Goal: Task Accomplishment & Management: Complete application form

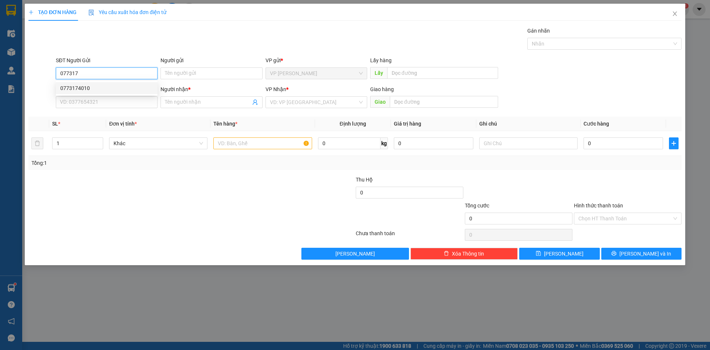
click at [105, 85] on div "0773174010" at bounding box center [106, 88] width 93 height 8
type input "0773174010"
type input "0388595595"
type input "kiều"
type input "0773174010"
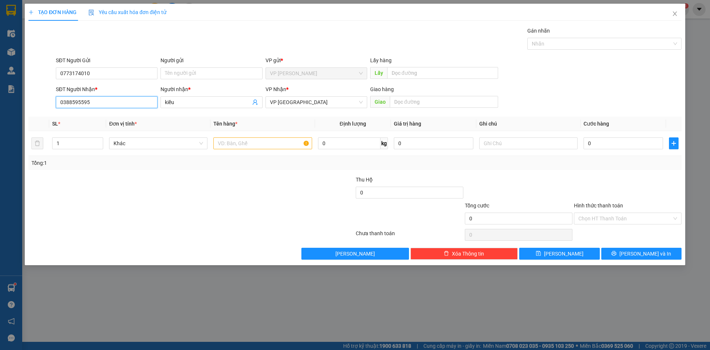
click at [105, 107] on input "0388595595" at bounding box center [107, 102] width 102 height 12
type input "0909728442"
click at [222, 105] on input "kiều" at bounding box center [207, 102] width 85 height 8
type input "k"
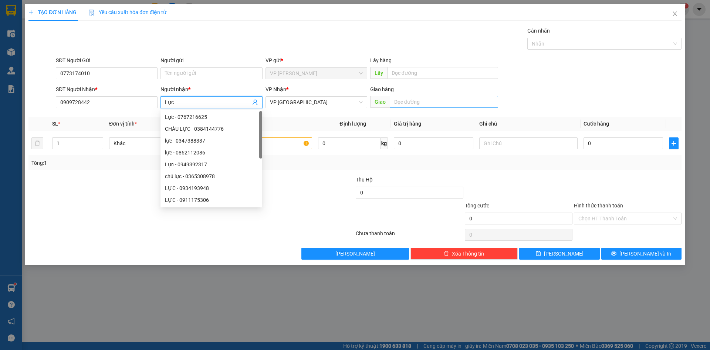
type input "Lực"
click at [408, 102] on input "text" at bounding box center [444, 102] width 108 height 12
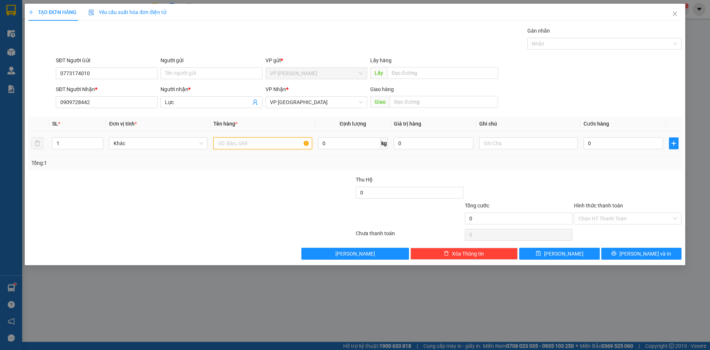
click at [271, 141] on input "text" at bounding box center [262, 143] width 98 height 12
type input "hải sản"
click at [497, 146] on input "text" at bounding box center [529, 143] width 98 height 12
type input "thùng xốp"
click at [615, 142] on input "0" at bounding box center [624, 143] width 80 height 12
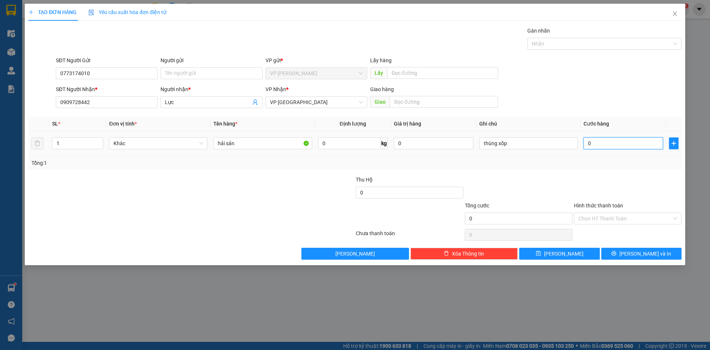
type input "4"
type input "40"
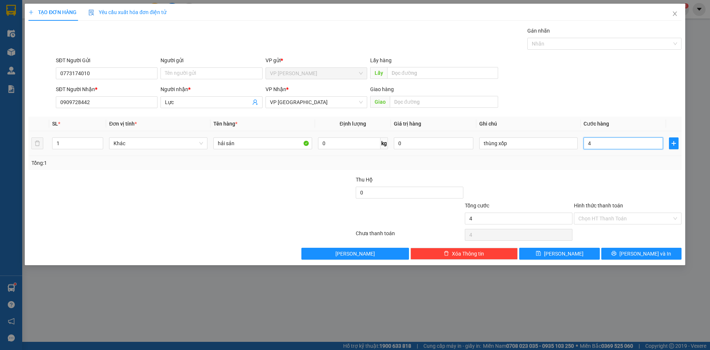
type input "40"
type input "400"
type input "4.000"
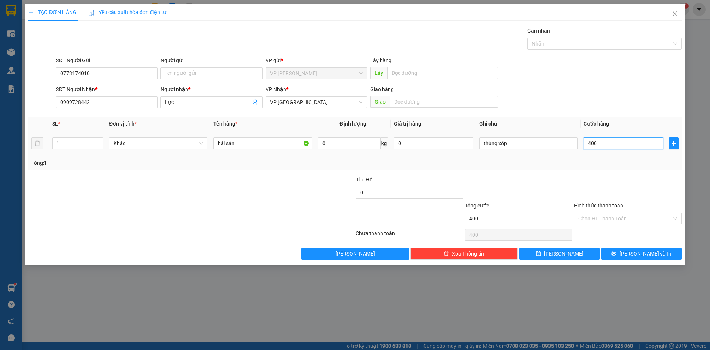
type input "4.000"
type input "40.000"
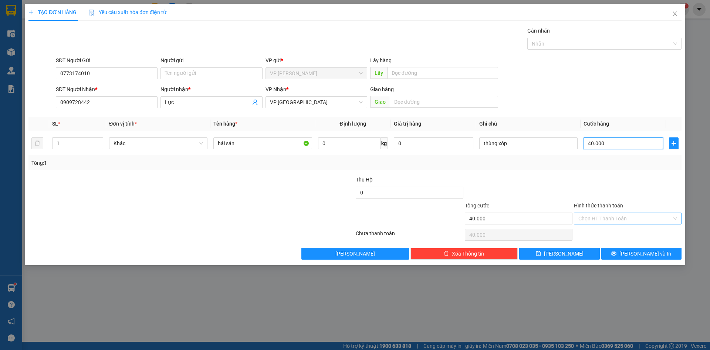
type input "40.000"
click at [595, 217] on input "Hình thức thanh toán" at bounding box center [626, 218] width 94 height 11
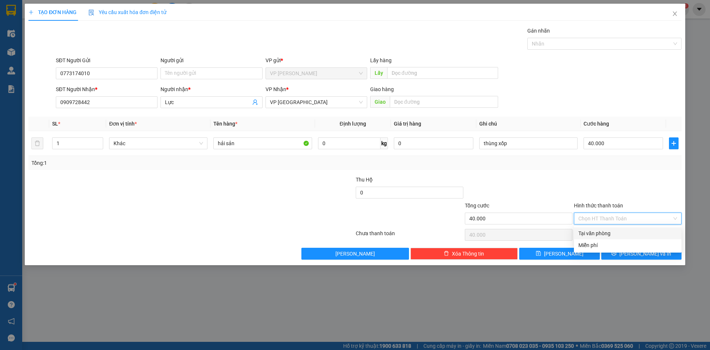
click at [597, 230] on div "Tại văn phòng" at bounding box center [628, 233] width 99 height 8
type input "0"
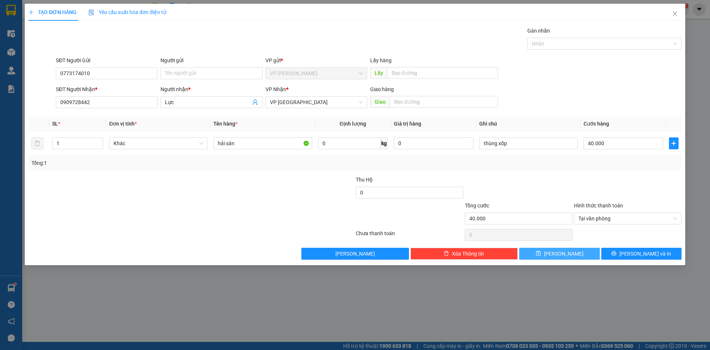
click at [551, 255] on button "[PERSON_NAME]" at bounding box center [559, 254] width 80 height 12
type input "0"
